Goal: Information Seeking & Learning: Learn about a topic

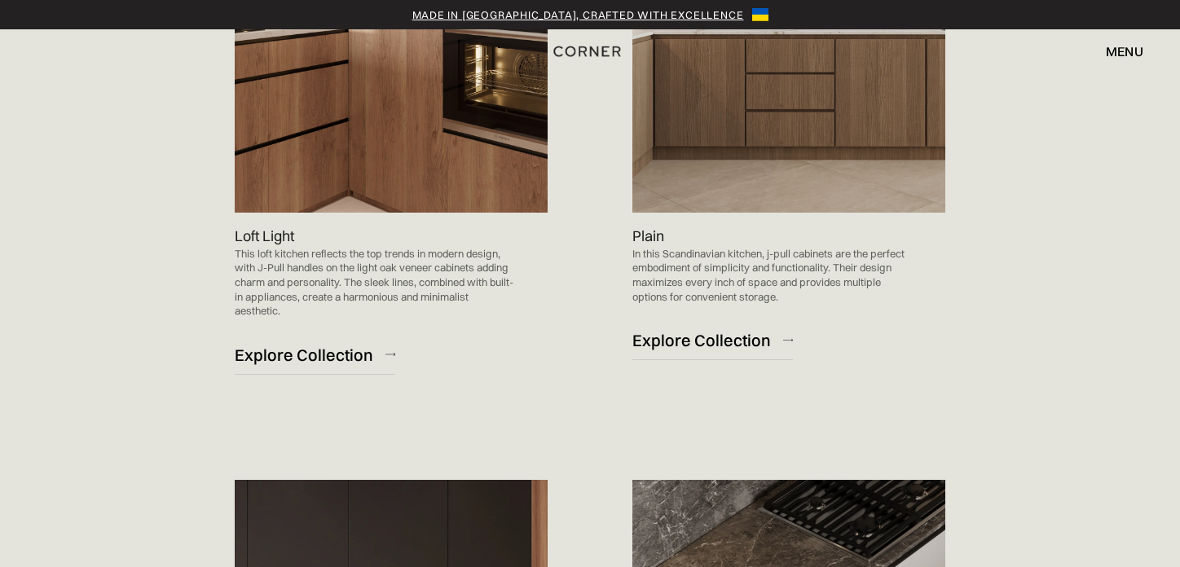
scroll to position [1059, 0]
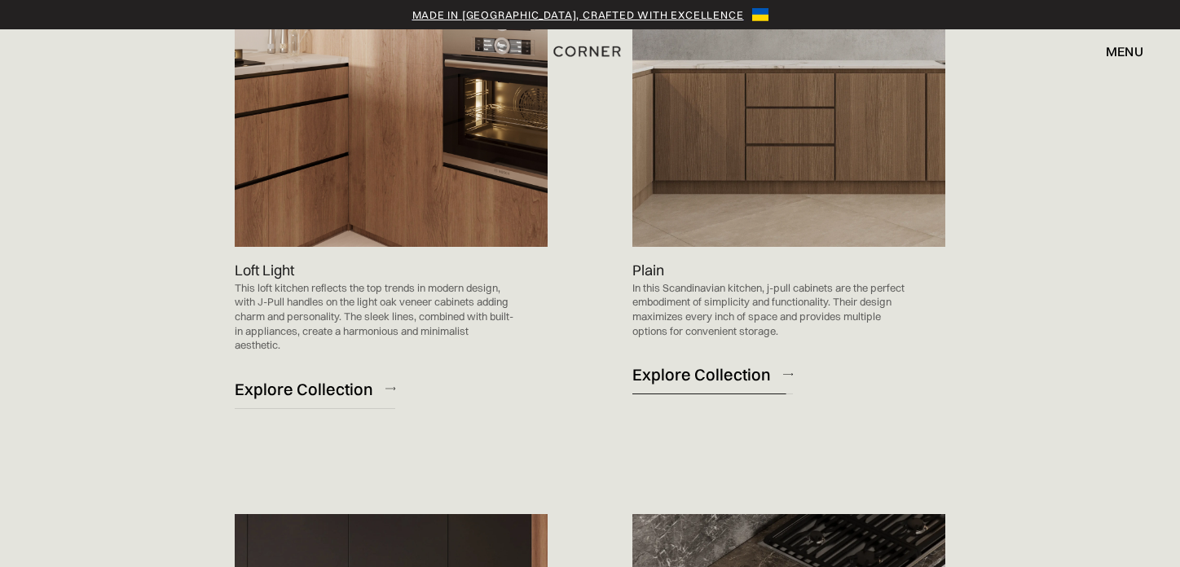
click at [707, 371] on div "Explore Collection" at bounding box center [701, 374] width 139 height 22
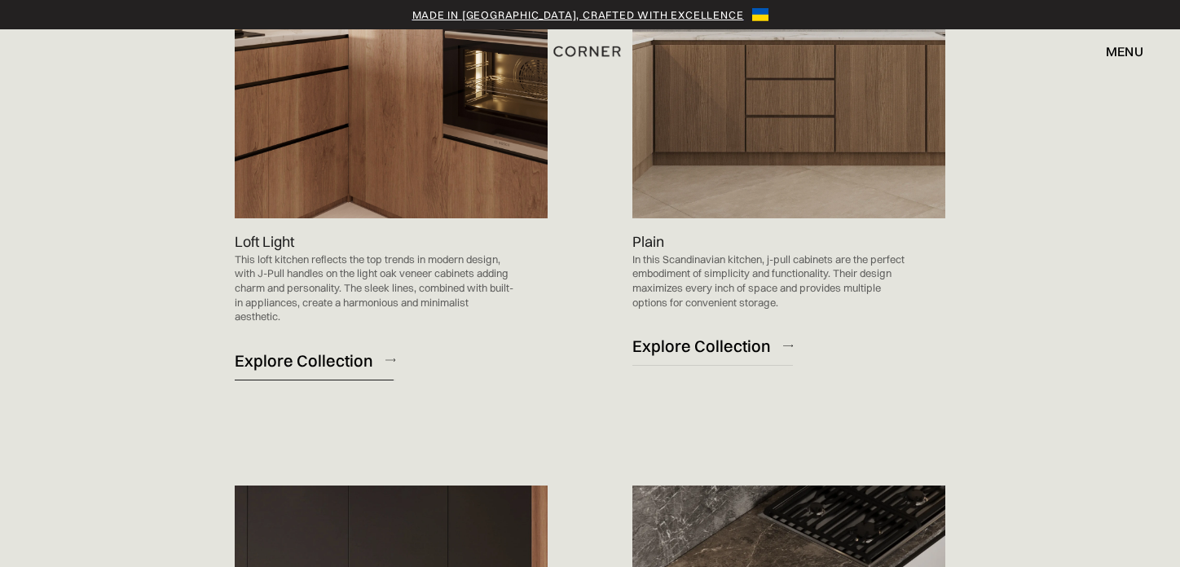
click at [258, 360] on div "Explore Collection" at bounding box center [304, 361] width 139 height 22
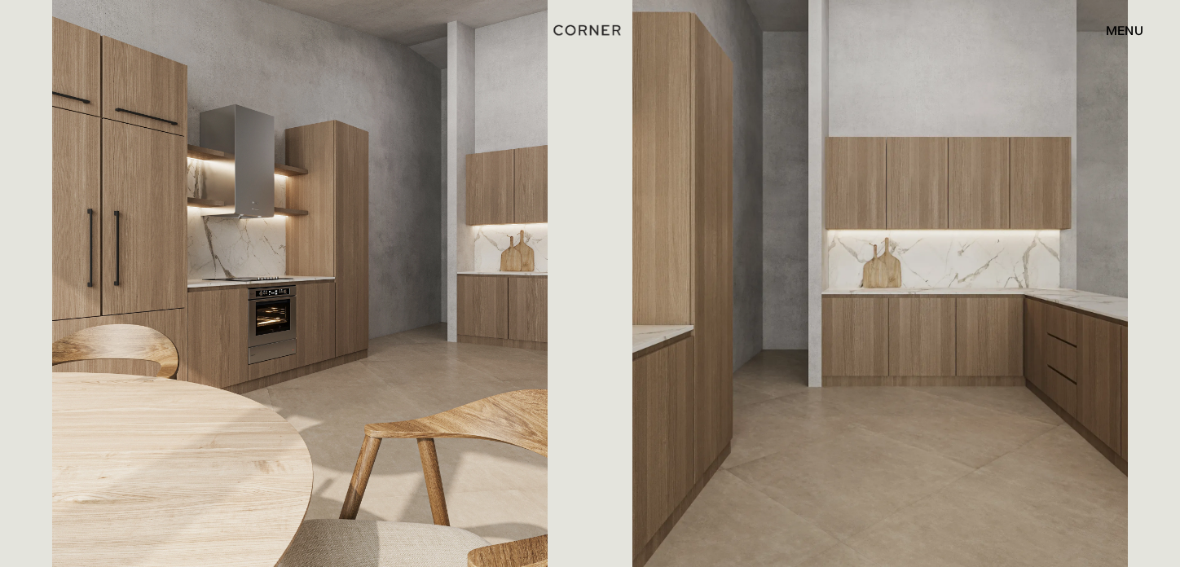
scroll to position [1832, 0]
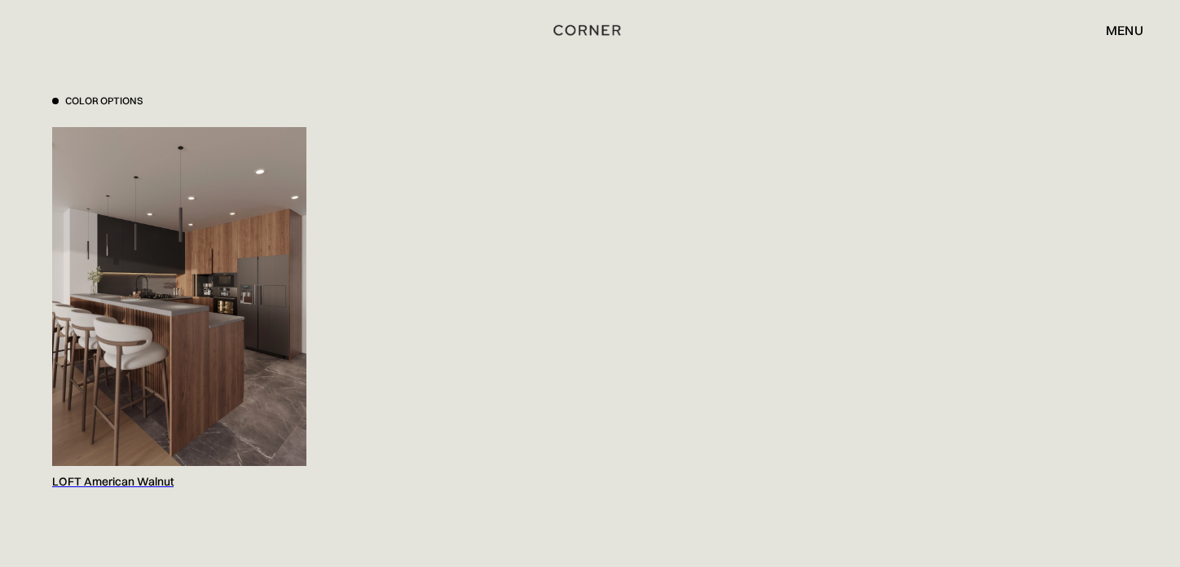
scroll to position [1685, 0]
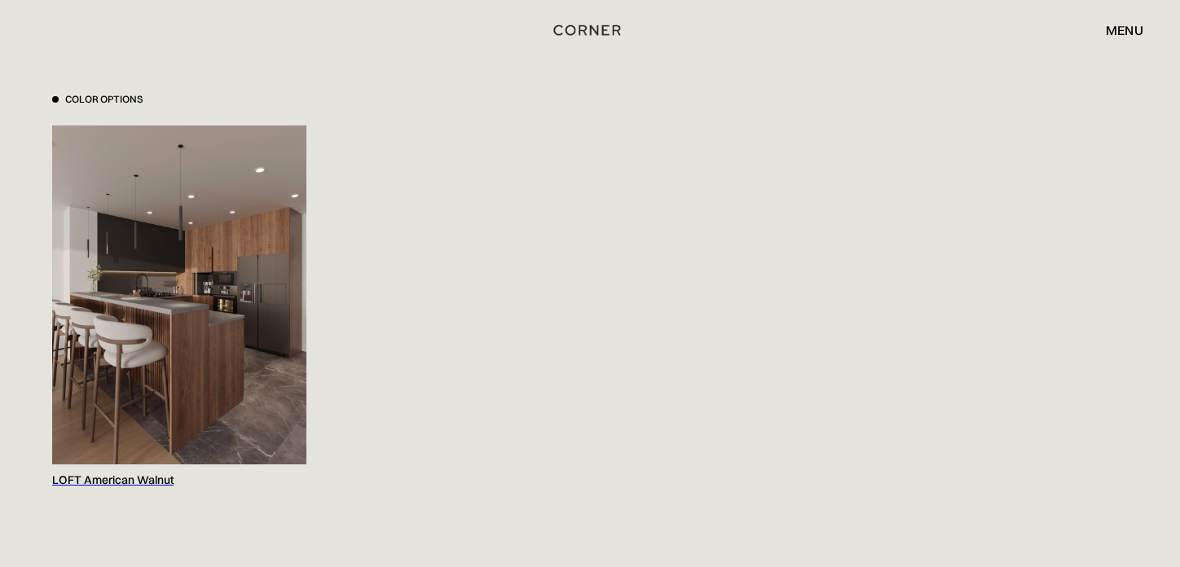
click at [117, 484] on div "LOFT American Walnut" at bounding box center [179, 480] width 254 height 15
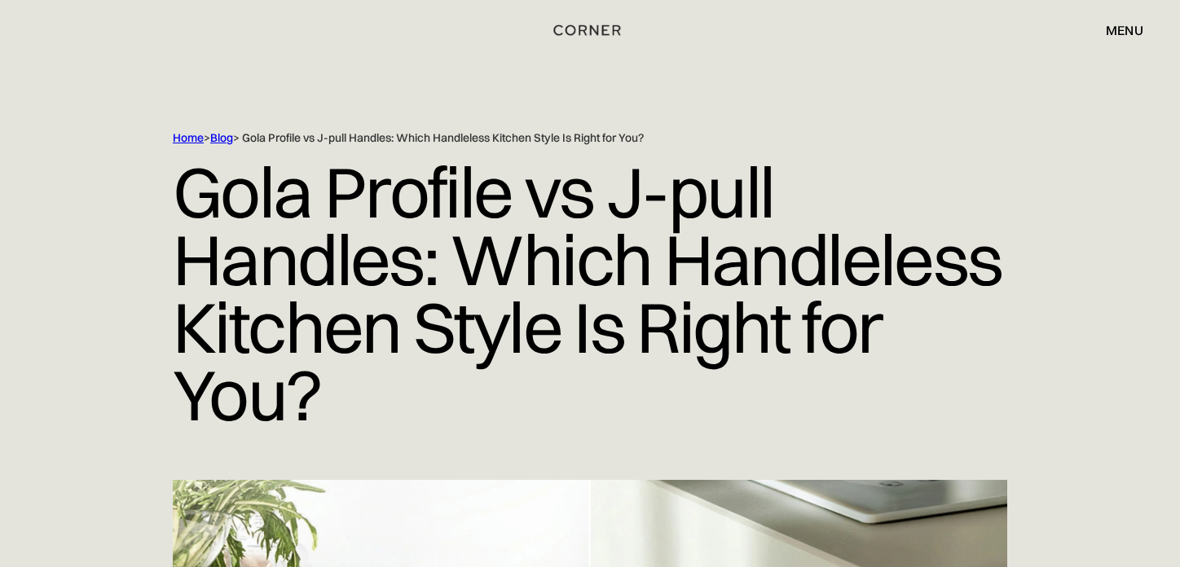
click at [96, 155] on div "Home > Blog > Gola Profile vs J-pull Handles: Which Handleless Kitchen Style Is…" at bounding box center [589, 305] width 1043 height 350
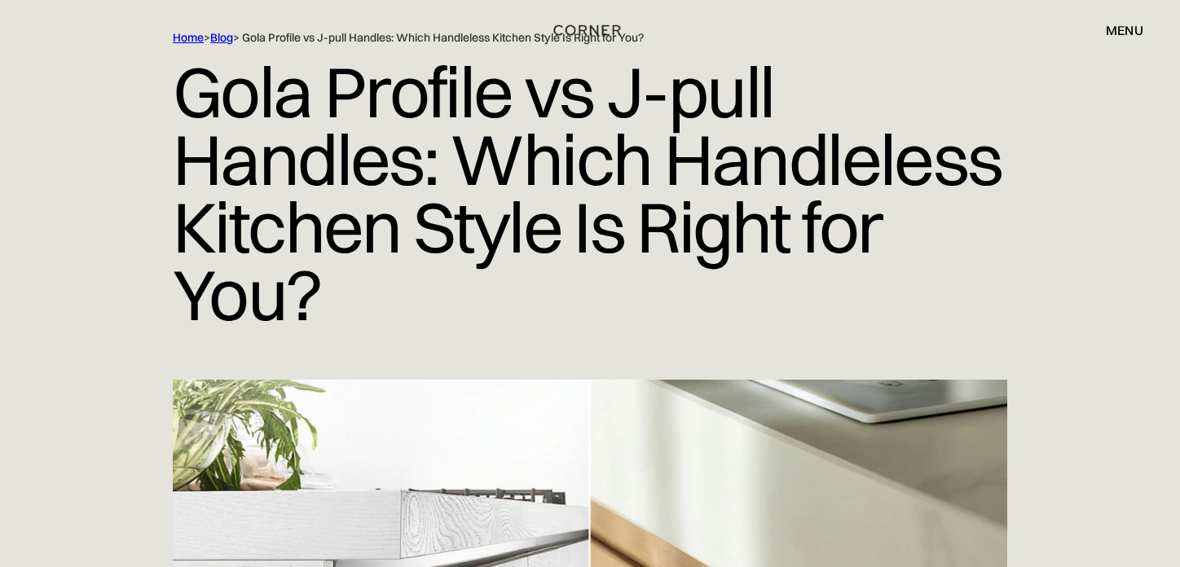
scroll to position [102, 0]
